Goal: Find specific page/section: Find specific page/section

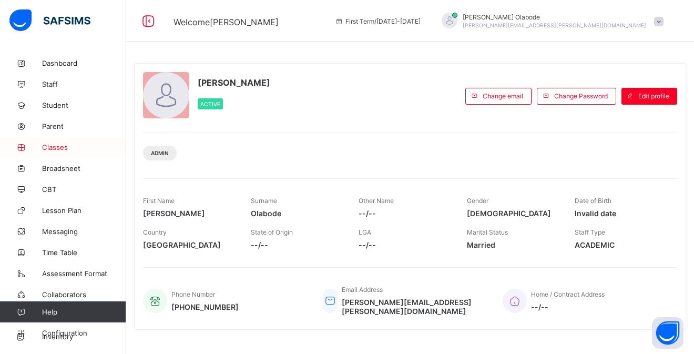
click at [47, 145] on span "Classes" at bounding box center [84, 147] width 84 height 8
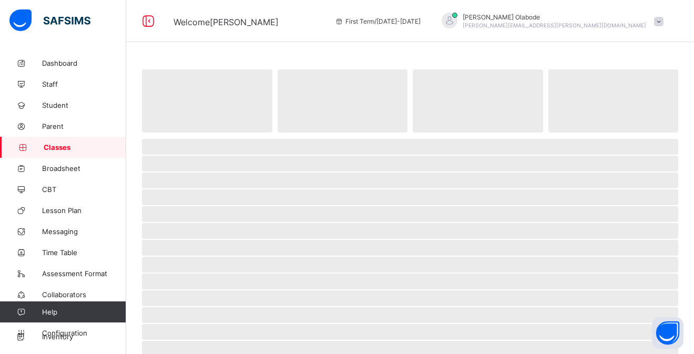
click at [47, 145] on span "Classes" at bounding box center [85, 147] width 83 height 8
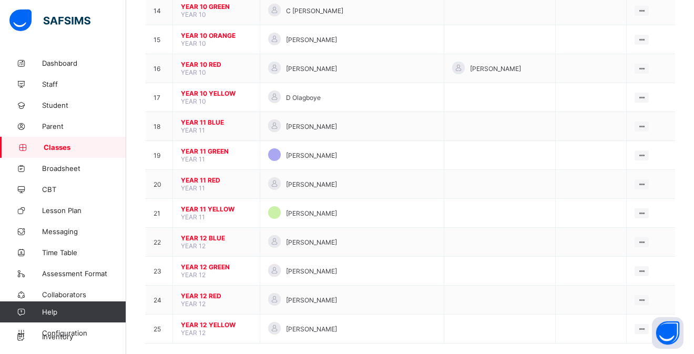
scroll to position [519, 0]
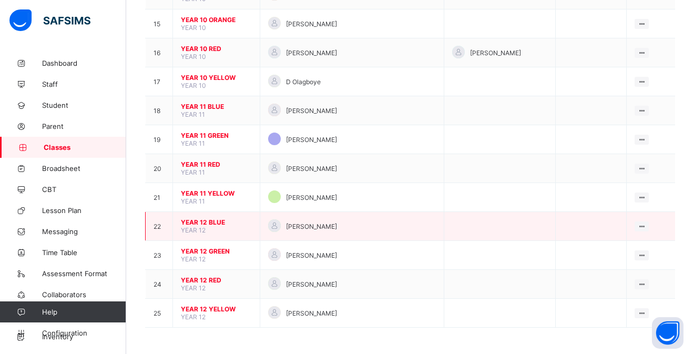
click at [195, 227] on span "YEAR 12" at bounding box center [193, 230] width 25 height 8
click at [205, 219] on span "YEAR 12 BLUE" at bounding box center [216, 222] width 71 height 8
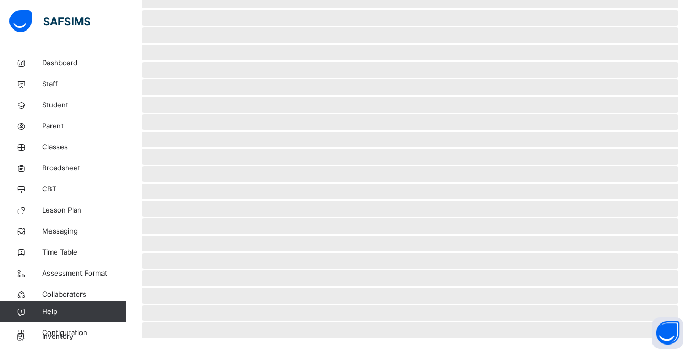
click at [205, 219] on span "‌ ‌ ‌ ‌ ‌ ‌ ‌ ‌ ‌ ‌ ‌ ‌ ‌ ‌ ‌ ‌ ‌ ‌ ‌ ‌ ‌ ‌ ‌ ‌ ‌" at bounding box center [410, 117] width 536 height 424
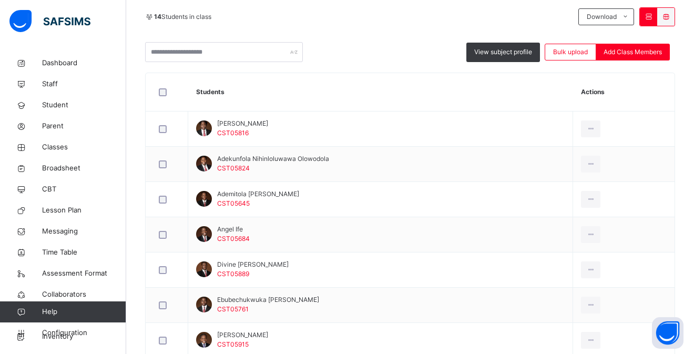
scroll to position [236, 0]
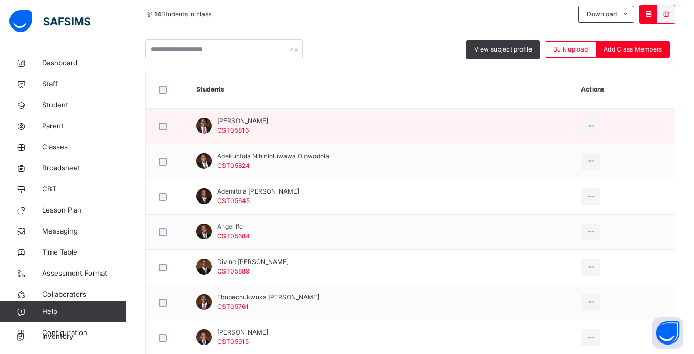
click at [268, 124] on span "[PERSON_NAME]" at bounding box center [242, 120] width 51 height 9
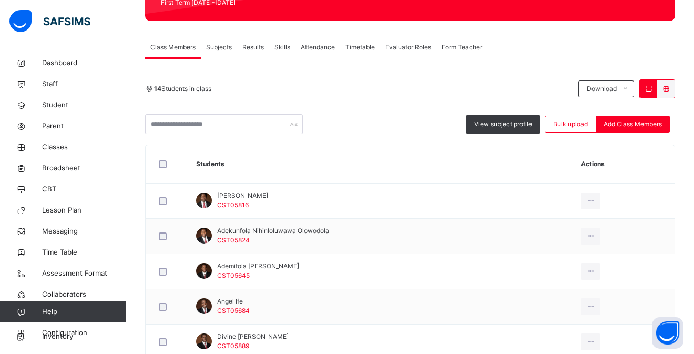
scroll to position [161, 0]
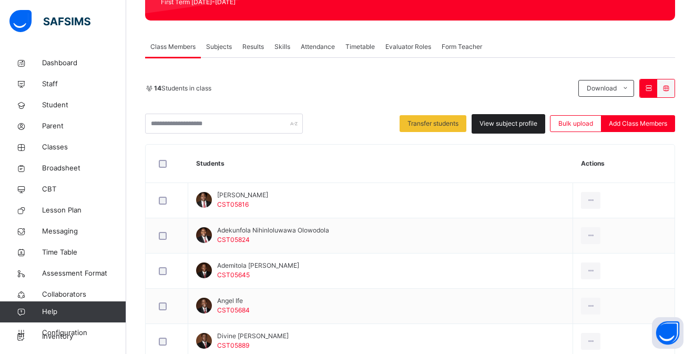
click at [531, 121] on span "View subject profile" at bounding box center [509, 123] width 58 height 9
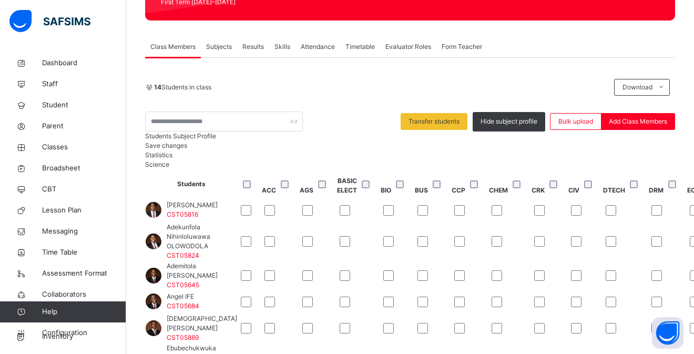
scroll to position [0, 0]
click at [177, 44] on span "Class Members" at bounding box center [172, 46] width 45 height 9
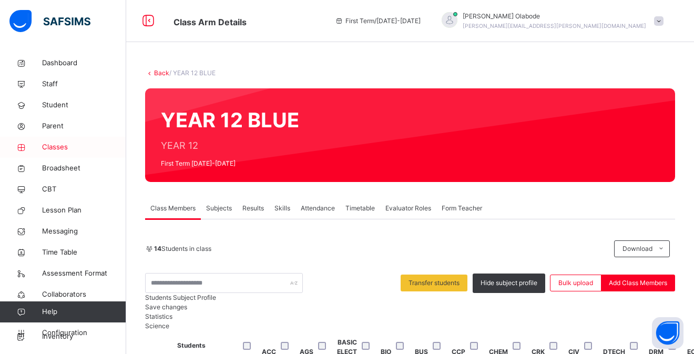
click at [63, 146] on span "Classes" at bounding box center [84, 147] width 84 height 11
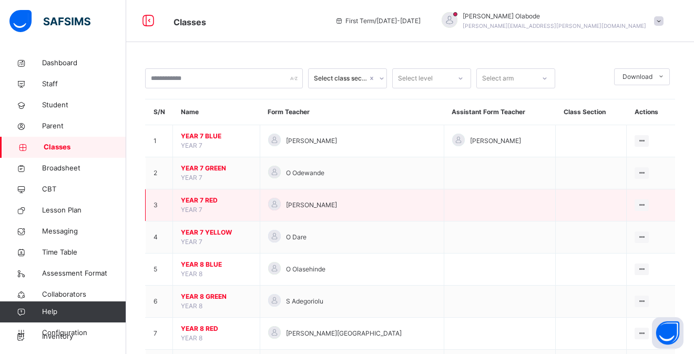
scroll to position [600, 0]
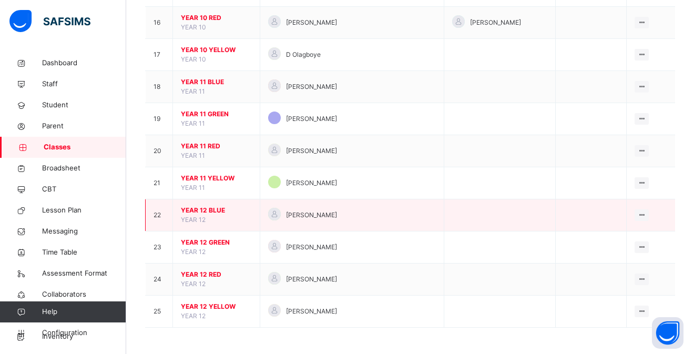
click at [210, 210] on span "YEAR 12 BLUE" at bounding box center [216, 210] width 71 height 9
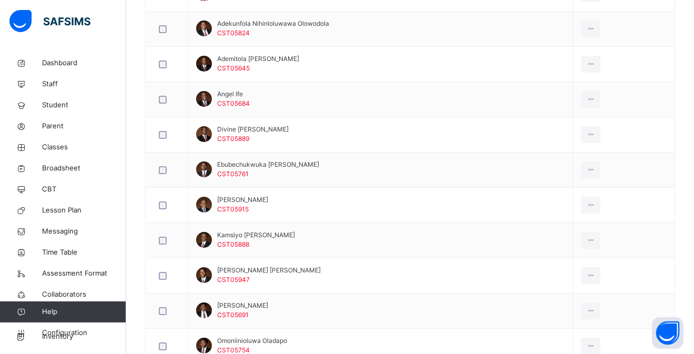
scroll to position [368, 0]
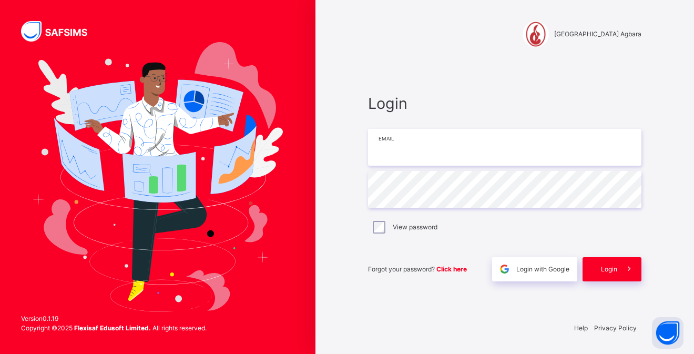
type input "**********"
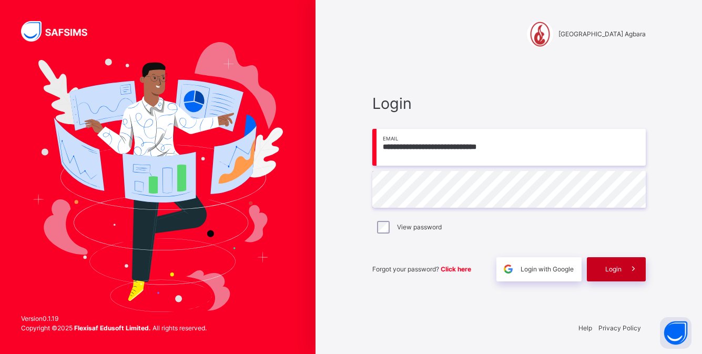
click at [616, 269] on span "Login" at bounding box center [613, 269] width 16 height 9
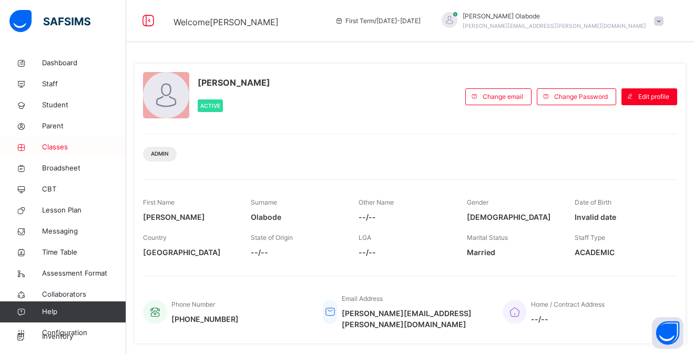
click at [63, 144] on span "Classes" at bounding box center [84, 147] width 84 height 11
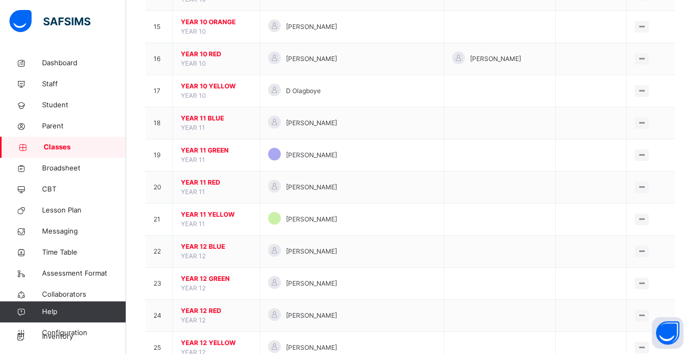
scroll to position [600, 0]
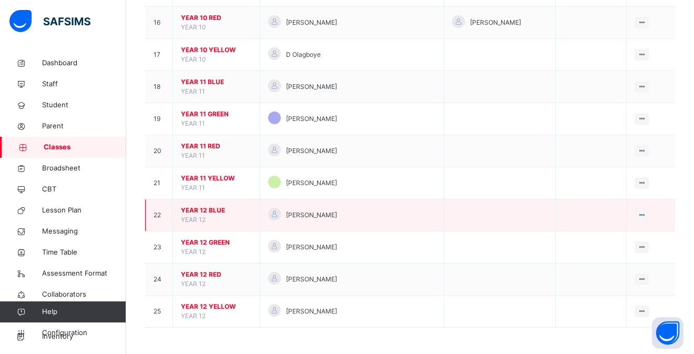
click at [204, 217] on span "YEAR 12" at bounding box center [193, 220] width 25 height 8
click at [202, 211] on span "YEAR 12 BLUE" at bounding box center [216, 210] width 71 height 9
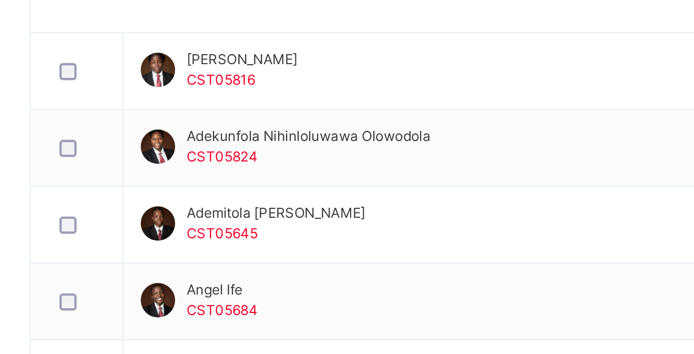
scroll to position [328, 0]
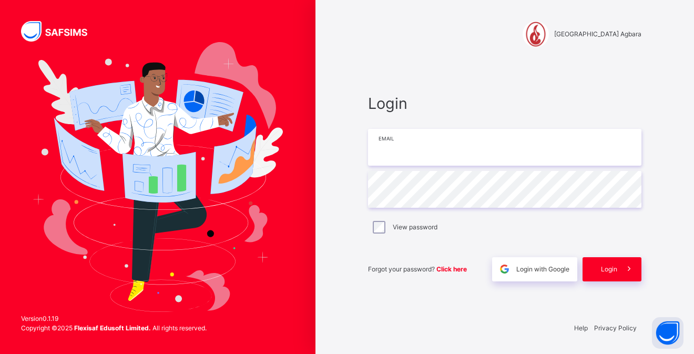
type input "**********"
